Goal: Task Accomplishment & Management: Manage account settings

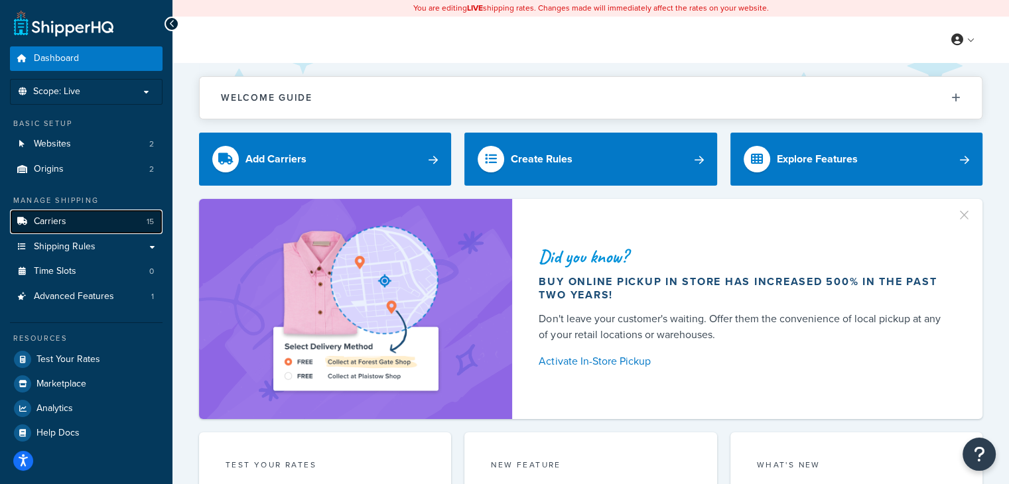
click at [74, 218] on link "Carriers 15" at bounding box center [86, 222] width 153 height 25
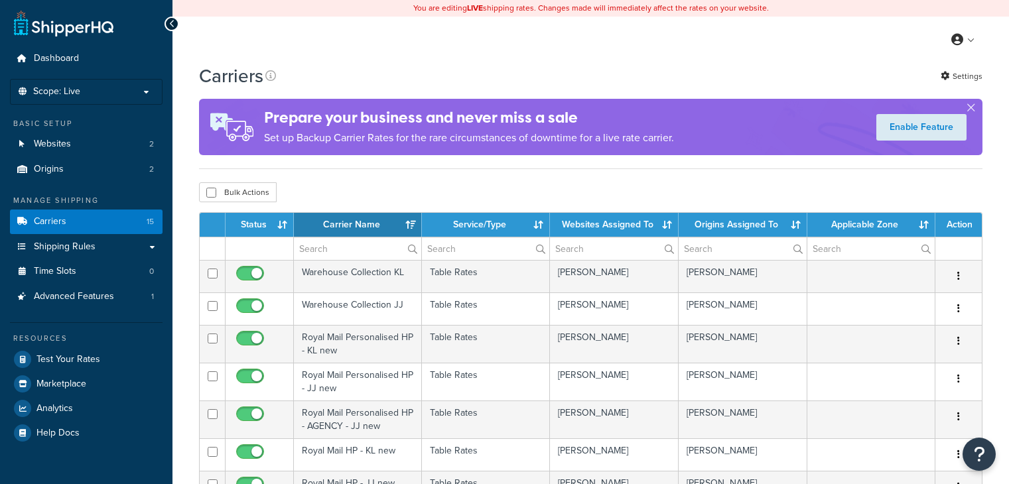
select select "15"
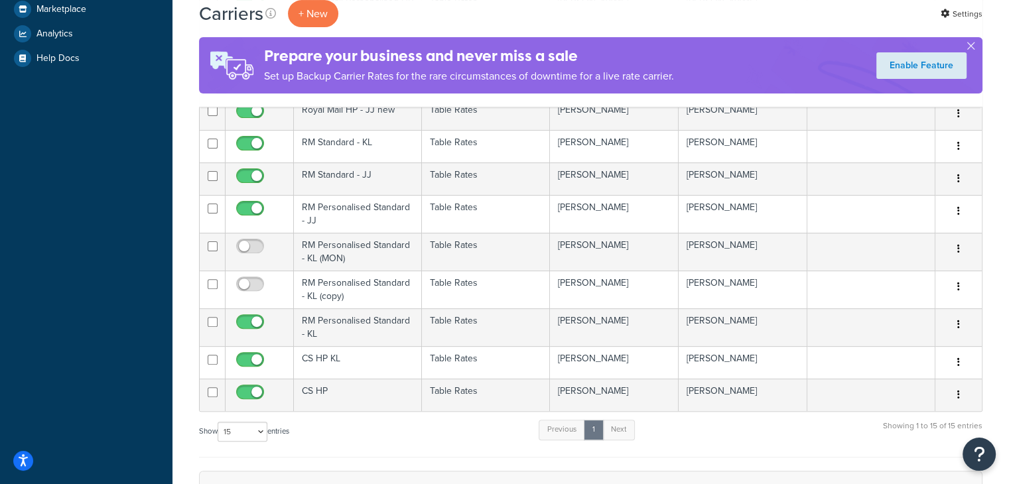
scroll to position [398, 0]
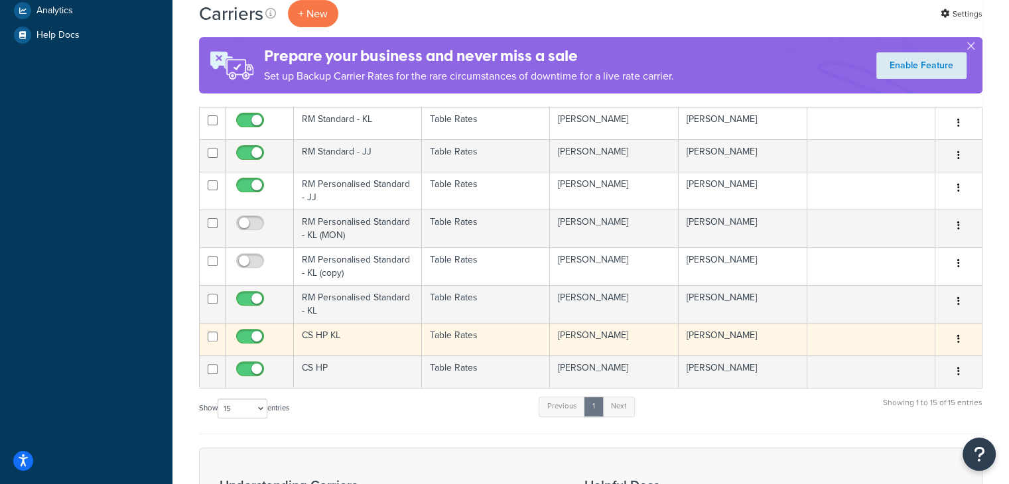
click at [377, 335] on td "CS HP KL" at bounding box center [358, 339] width 128 height 33
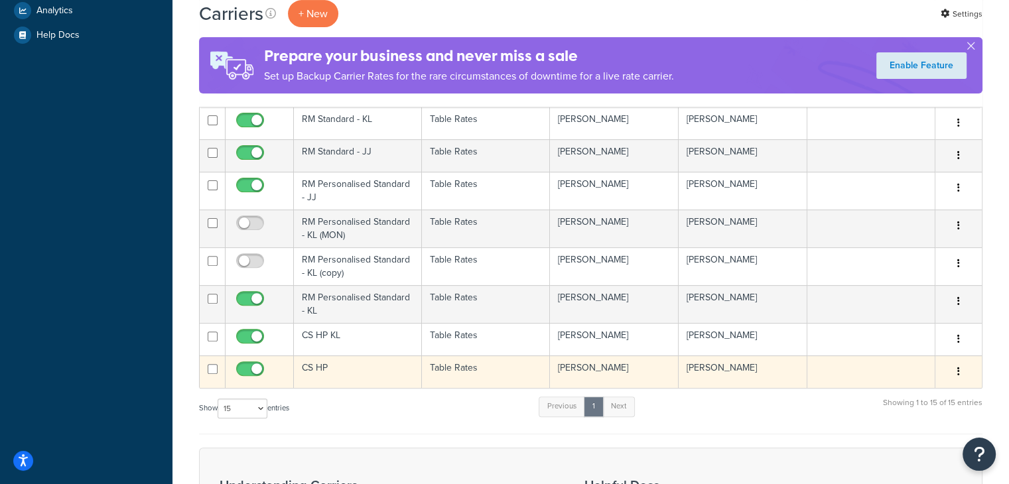
click at [344, 366] on td "CS HP" at bounding box center [358, 372] width 128 height 33
click at [496, 368] on td "Table Rates" at bounding box center [486, 372] width 128 height 33
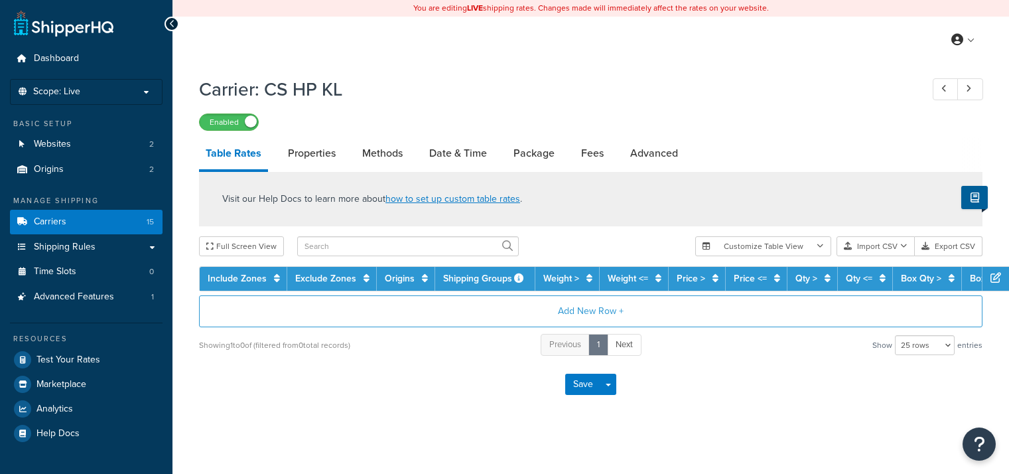
select select "25"
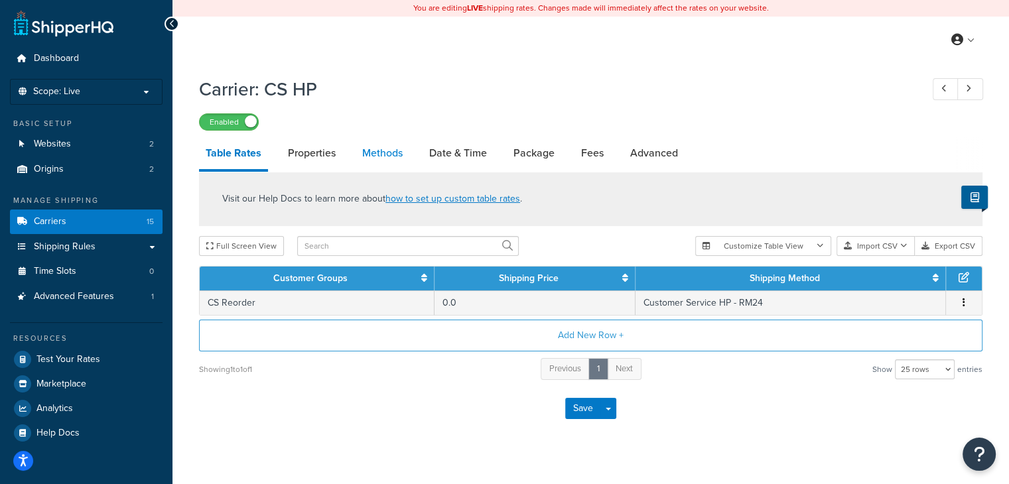
click at [390, 148] on link "Methods" at bounding box center [383, 153] width 54 height 32
select select "25"
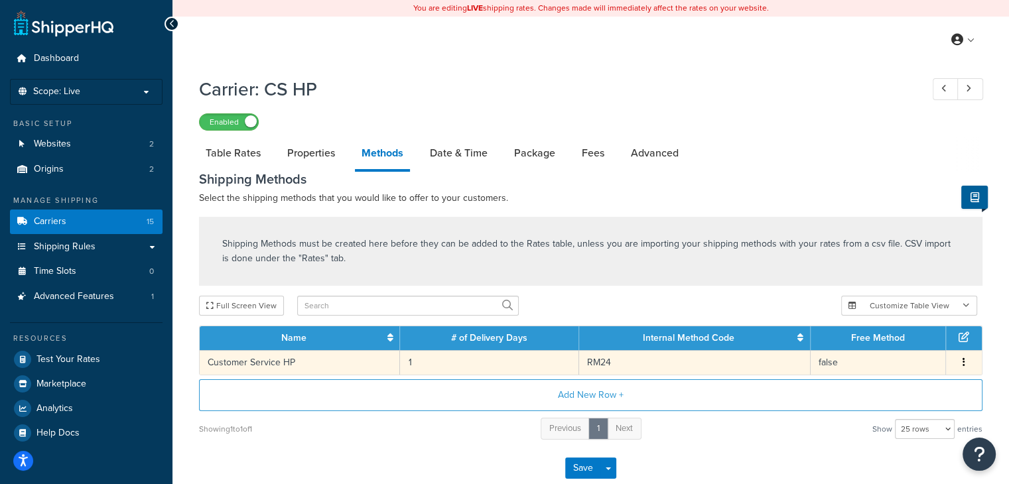
click at [964, 364] on icon "button" at bounding box center [964, 362] width 3 height 9
click at [900, 355] on div "Edit" at bounding box center [896, 349] width 94 height 27
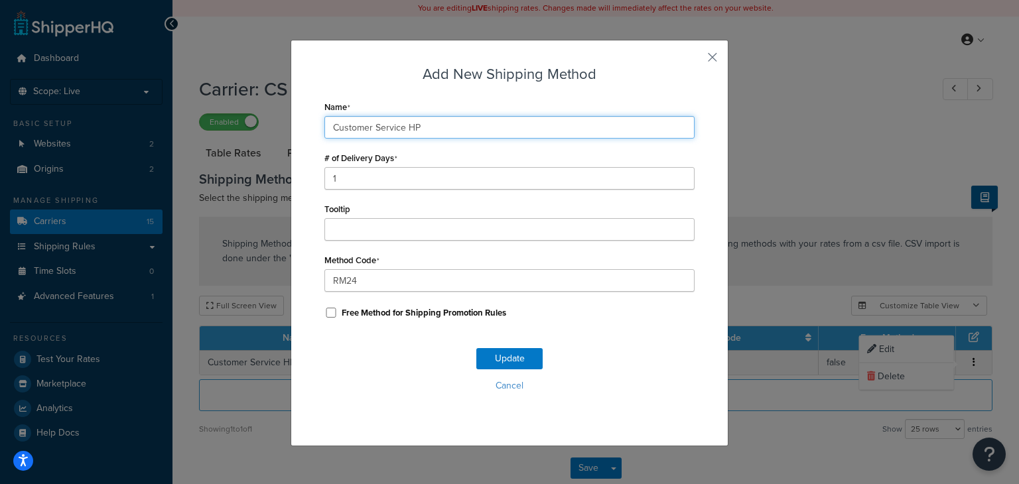
click at [360, 122] on input "Customer Service HP" at bounding box center [510, 127] width 370 height 23
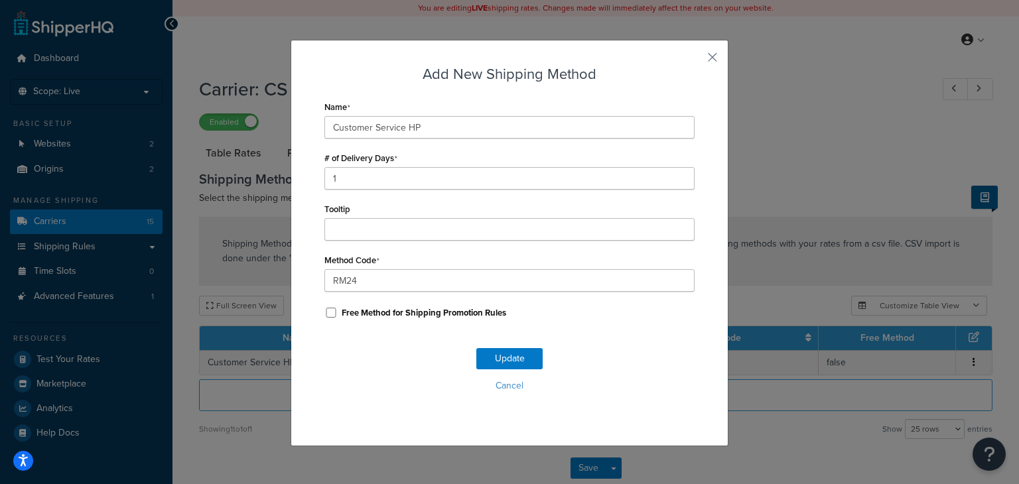
click at [701, 62] on div "Add New Shipping Method Name Customer Service HP # of Delivery Days 1 Tooltip M…" at bounding box center [510, 243] width 438 height 407
click at [695, 60] on button "button" at bounding box center [693, 61] width 3 height 3
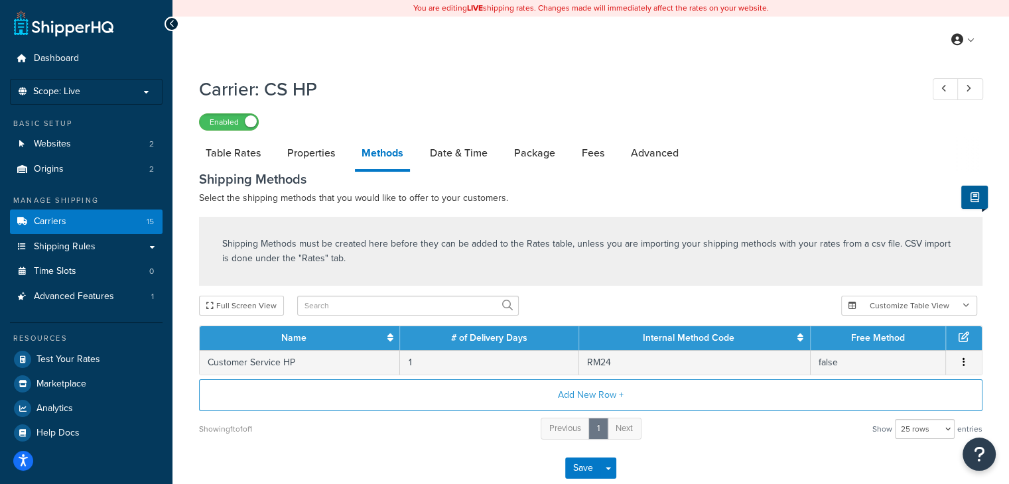
select select "25"
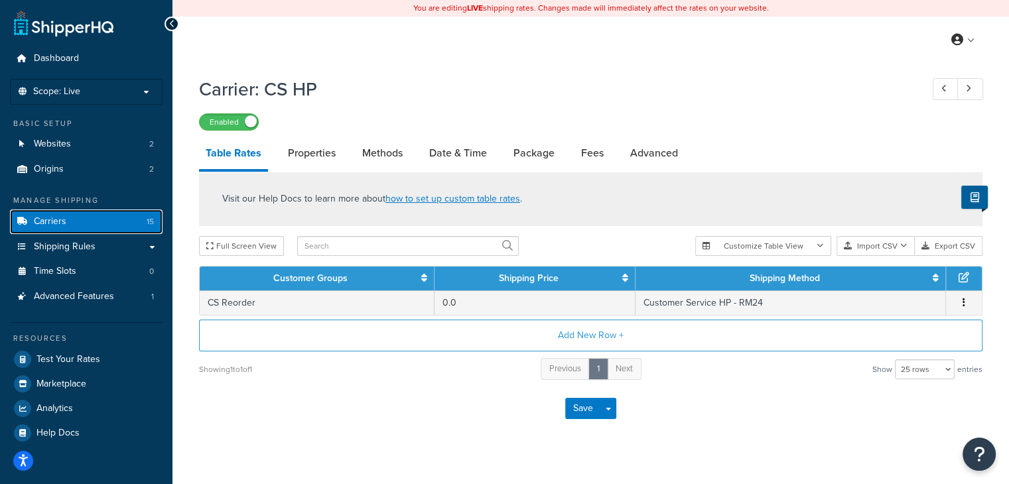
click at [37, 222] on span "Carriers" at bounding box center [50, 221] width 33 height 11
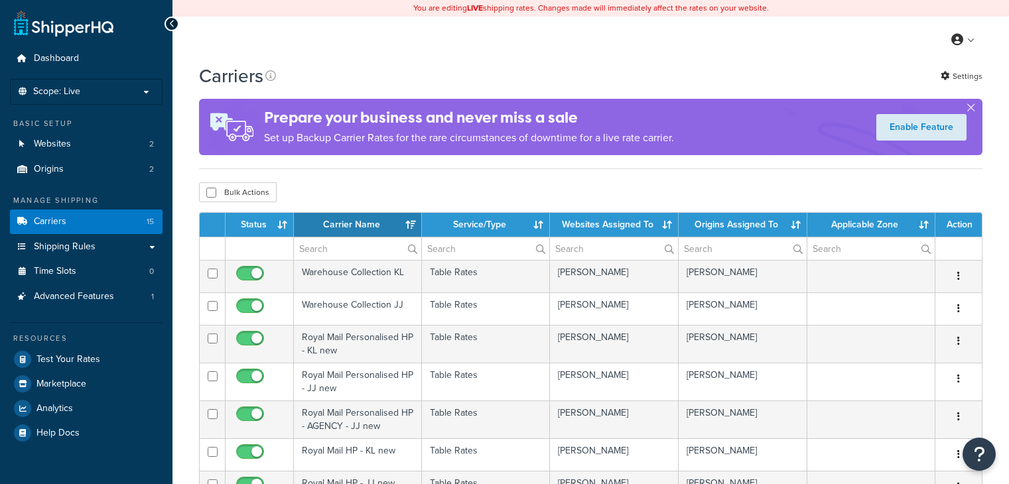
select select "15"
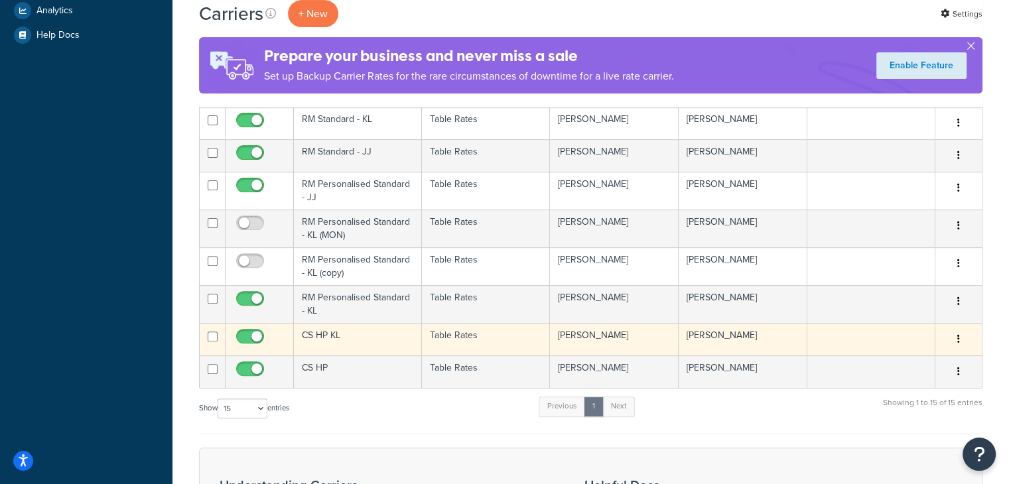
click at [372, 336] on td "CS HP KL" at bounding box center [358, 339] width 128 height 33
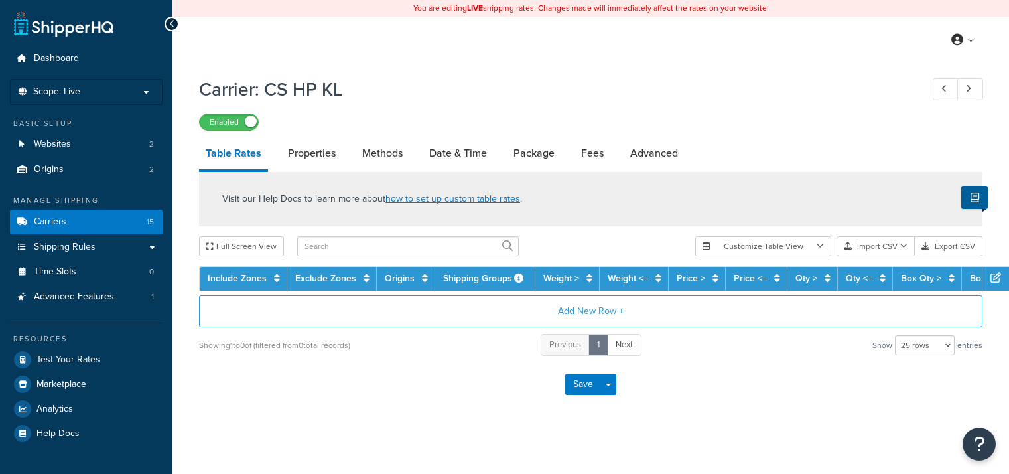
select select "25"
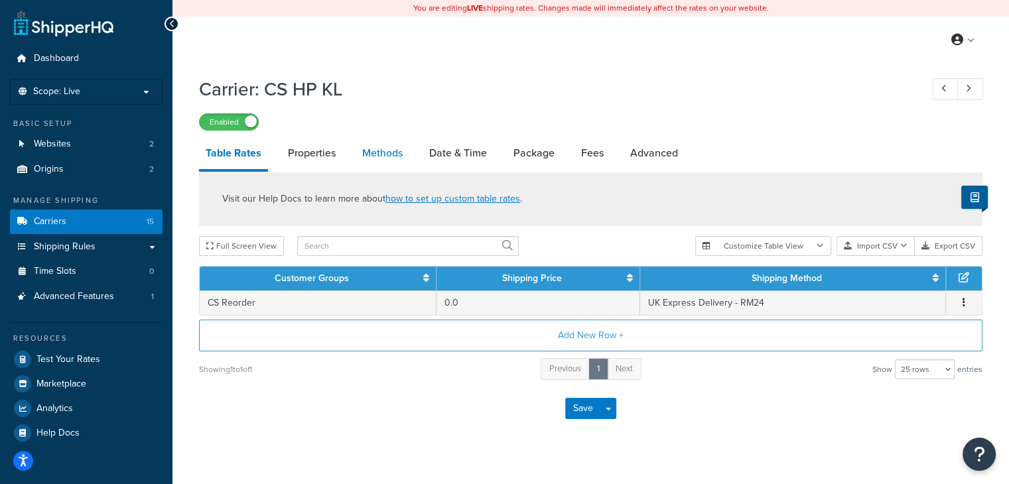
click at [391, 155] on link "Methods" at bounding box center [383, 153] width 54 height 32
select select "25"
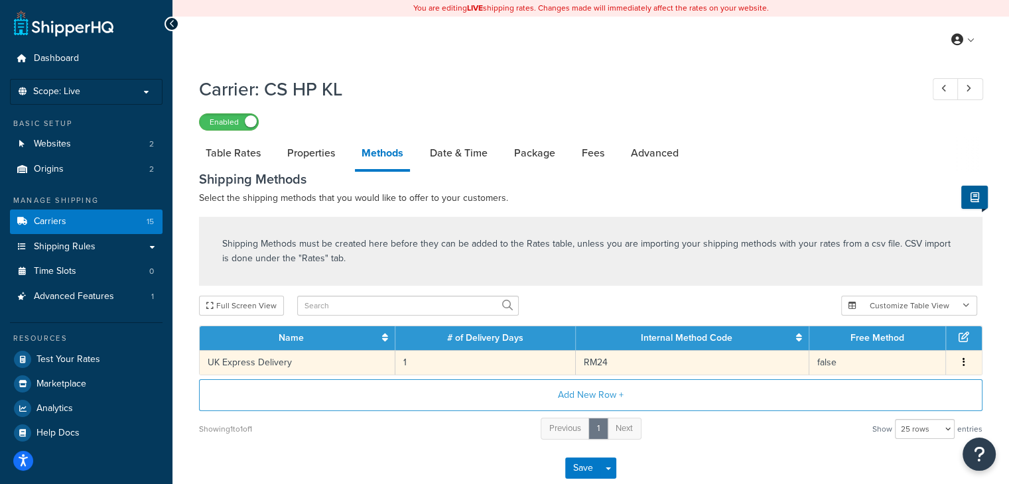
click at [968, 361] on button "button" at bounding box center [964, 363] width 11 height 15
click at [886, 344] on div "Edit" at bounding box center [896, 349] width 94 height 27
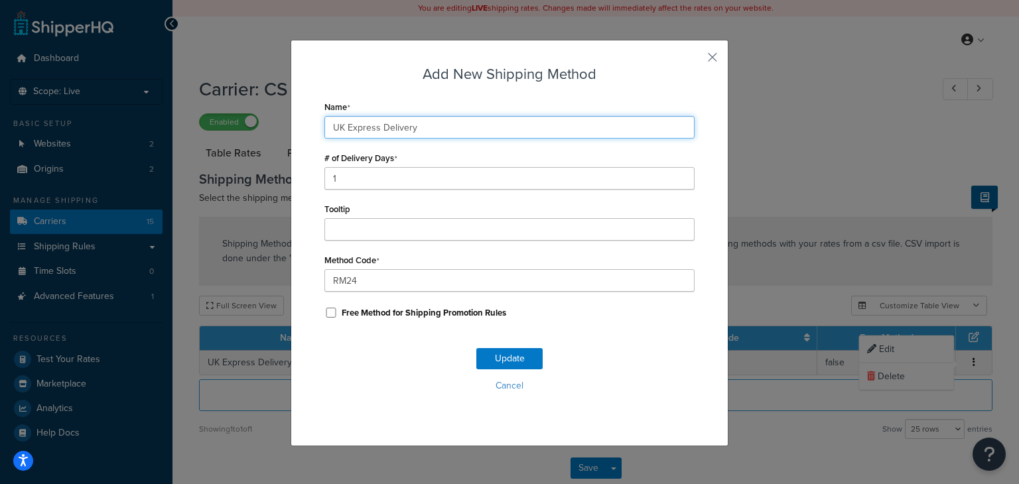
click at [384, 132] on input "UK Express Delivery" at bounding box center [510, 127] width 370 height 23
paste input "Customer Service HP"
type input "Customer Service HP"
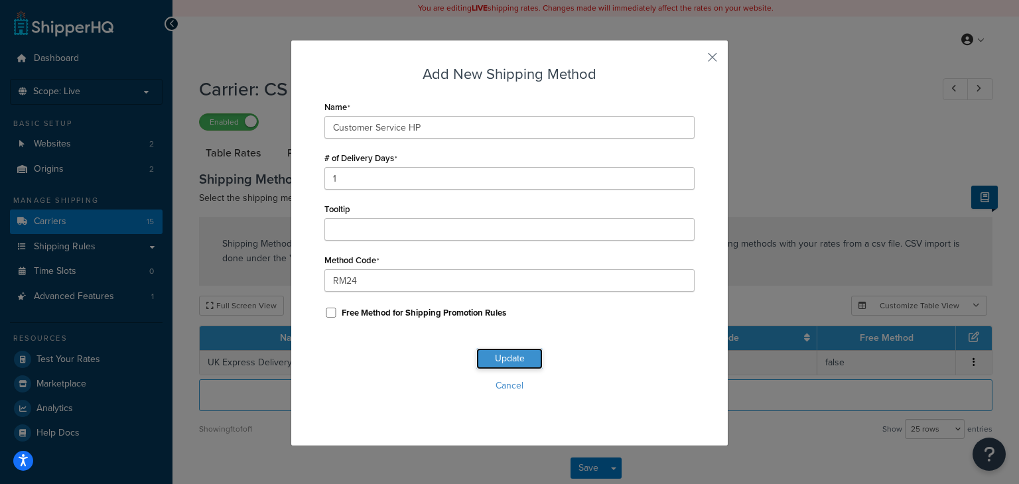
click at [506, 357] on button "Update" at bounding box center [509, 358] width 66 height 21
